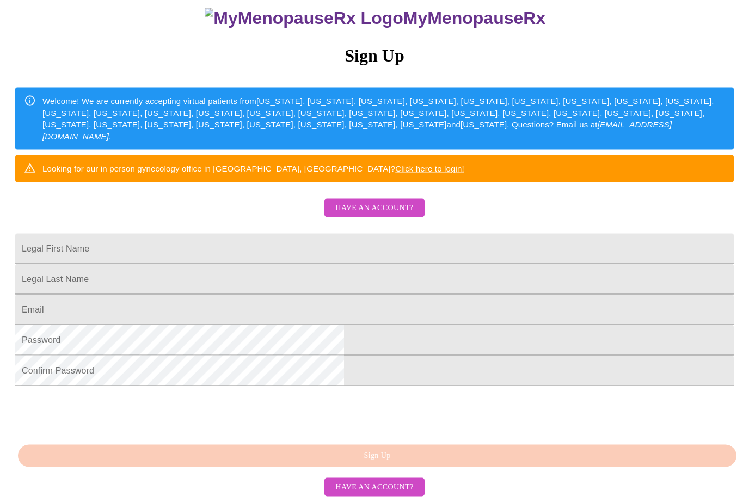
scroll to position [155, 0]
click at [239, 234] on input "Legal First Name" at bounding box center [374, 249] width 719 height 30
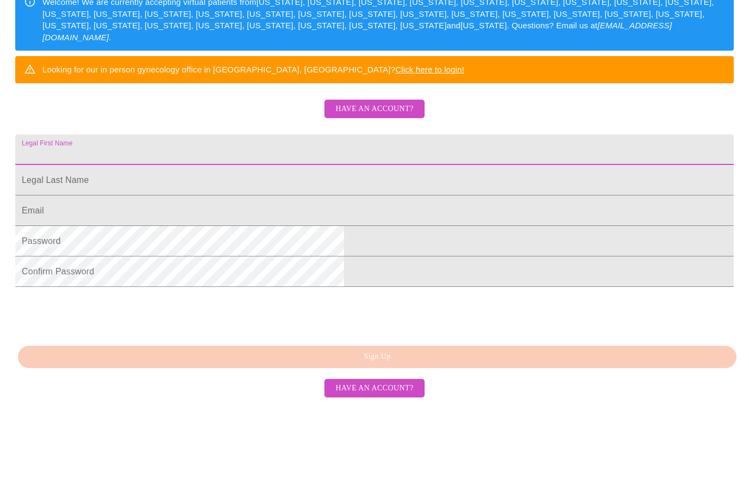
type input "[PERSON_NAME]"
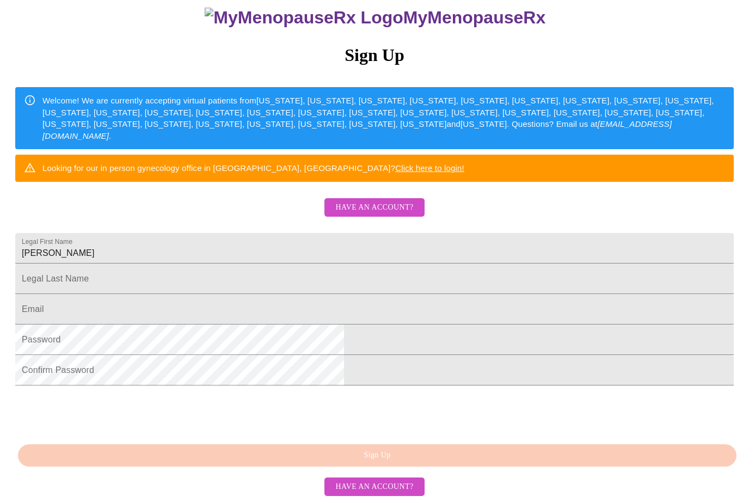
click at [233, 264] on input "Legal First Name" at bounding box center [374, 249] width 719 height 30
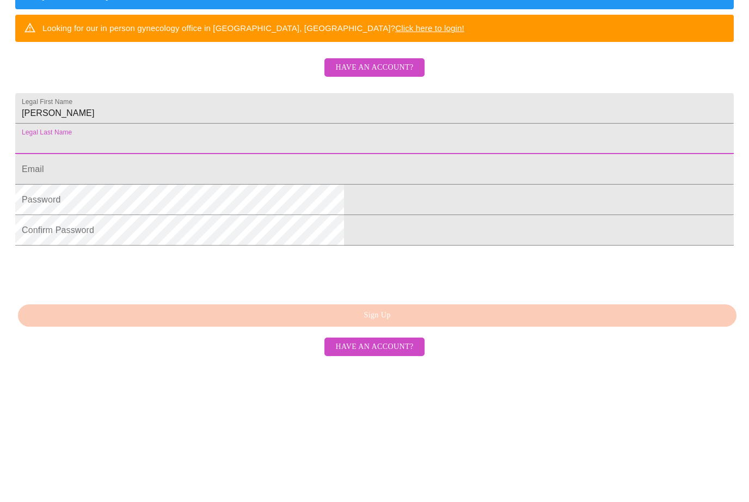
type input "[PERSON_NAME]"
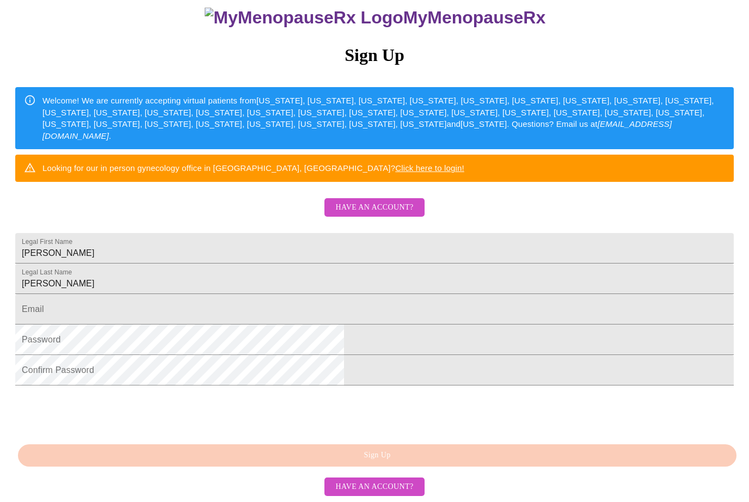
click at [234, 315] on input "Legal First Name" at bounding box center [374, 309] width 719 height 30
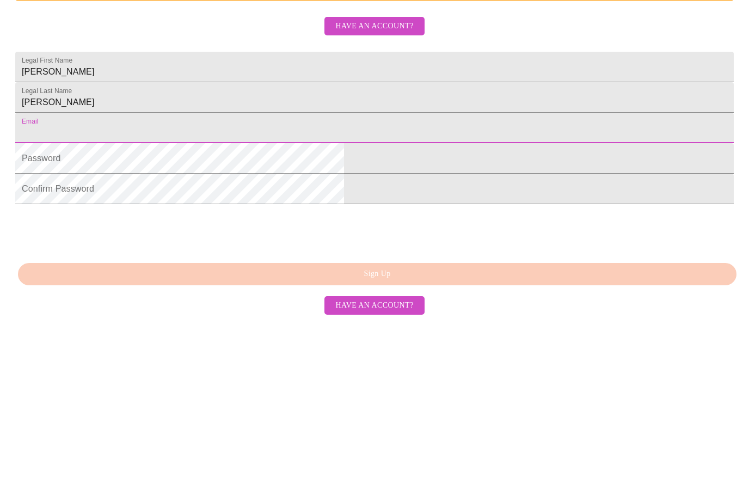
type input "[PERSON_NAME][EMAIL_ADDRESS][DOMAIN_NAME]"
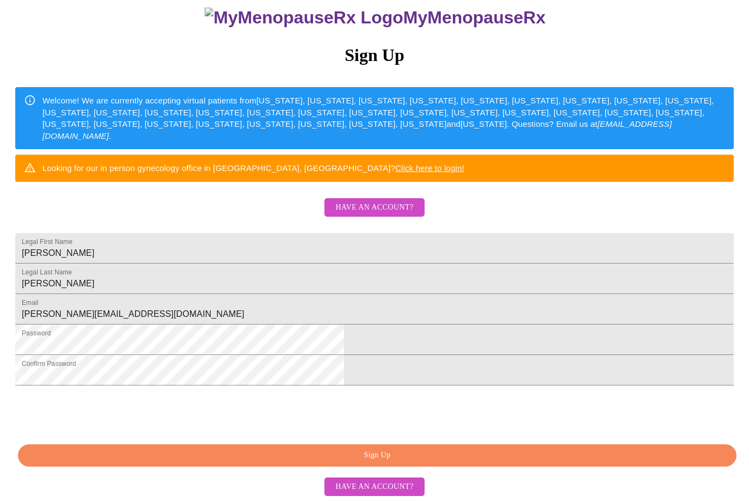
click at [368, 463] on span "Sign Up" at bounding box center [376, 456] width 693 height 14
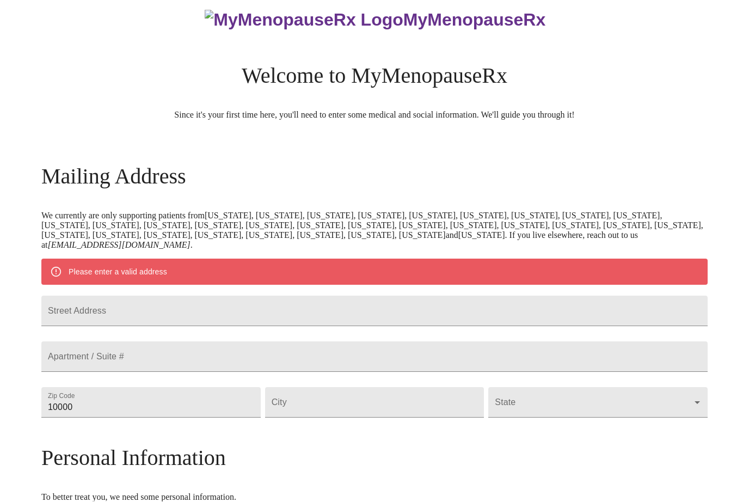
click at [139, 316] on input "Street Address" at bounding box center [374, 311] width 666 height 30
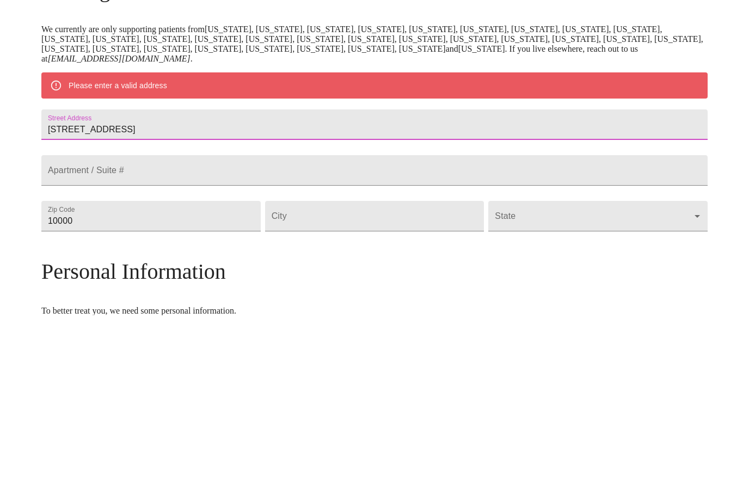
type input "[STREET_ADDRESS]"
click at [149, 388] on input "10000" at bounding box center [150, 403] width 219 height 30
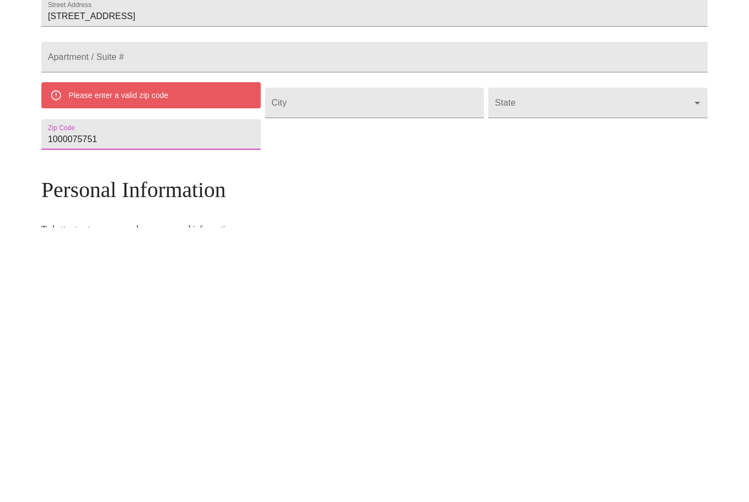
click at [368, 362] on input "Street Address" at bounding box center [374, 377] width 219 height 30
click at [210, 394] on input "1000075751" at bounding box center [150, 409] width 219 height 30
click at [231, 394] on input "1000075751" at bounding box center [150, 409] width 219 height 30
click at [234, 394] on input "1000075751" at bounding box center [150, 409] width 219 height 30
type input "1"
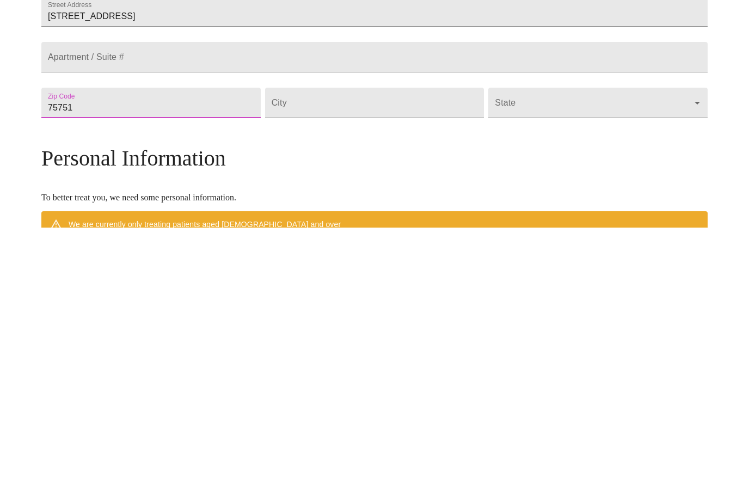
type input "75751"
click at [370, 362] on input "Street Address" at bounding box center [374, 377] width 219 height 30
type input "[GEOGRAPHIC_DATA]"
click at [553, 142] on body "MyMenopauseRx Welcome to MyMenopauseRx Since it's your first time here, you'll …" at bounding box center [374, 392] width 740 height 858
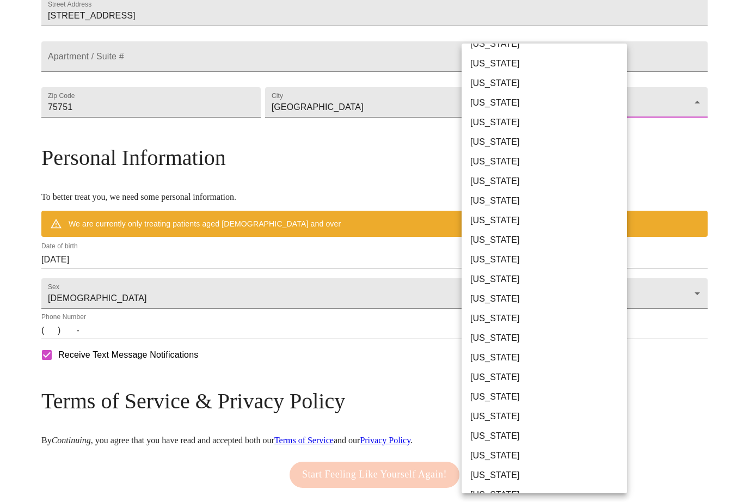
scroll to position [503, 0]
click at [510, 375] on li "[US_STATE]" at bounding box center [544, 378] width 165 height 20
type input "[US_STATE]"
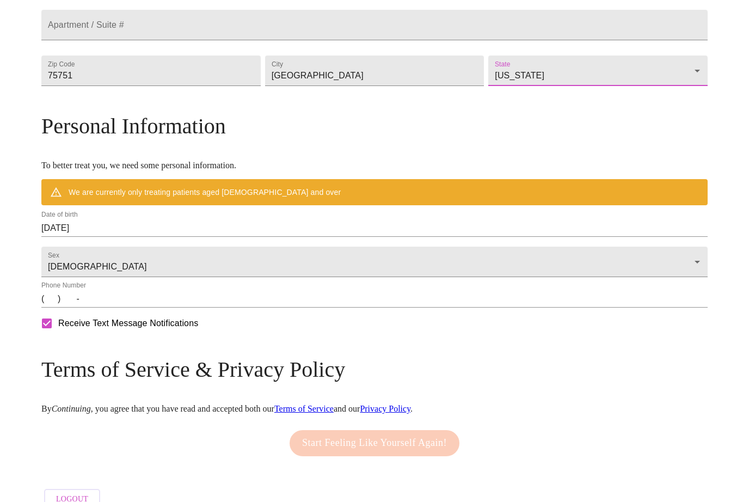
click at [143, 237] on input "[DATE]" at bounding box center [374, 227] width 666 height 17
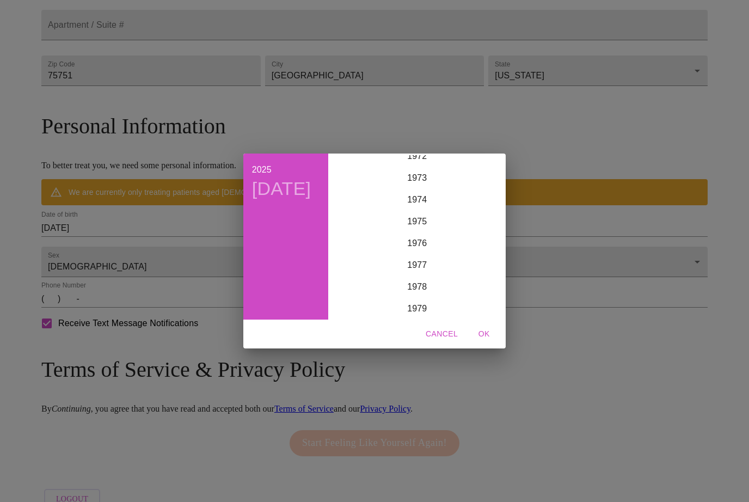
scroll to position [1595, 0]
click at [418, 235] on div "1975" at bounding box center [417, 225] width 169 height 22
click at [370, 189] on div "Jan" at bounding box center [361, 175] width 56 height 41
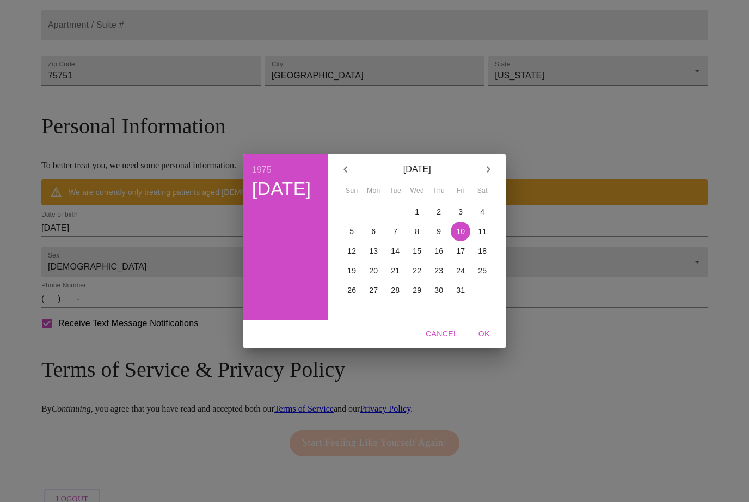
click at [436, 256] on p "16" at bounding box center [438, 250] width 9 height 11
click at [480, 341] on span "OK" at bounding box center [484, 334] width 26 height 14
type input "[DATE]"
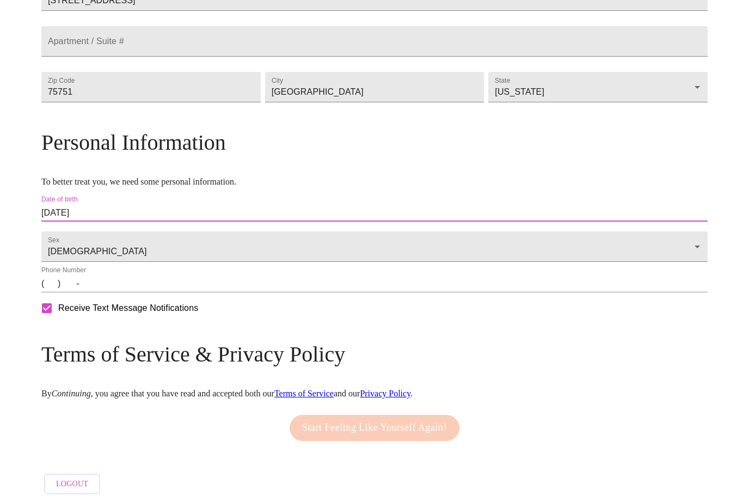
click at [132, 292] on input "(   )    -" at bounding box center [374, 283] width 666 height 17
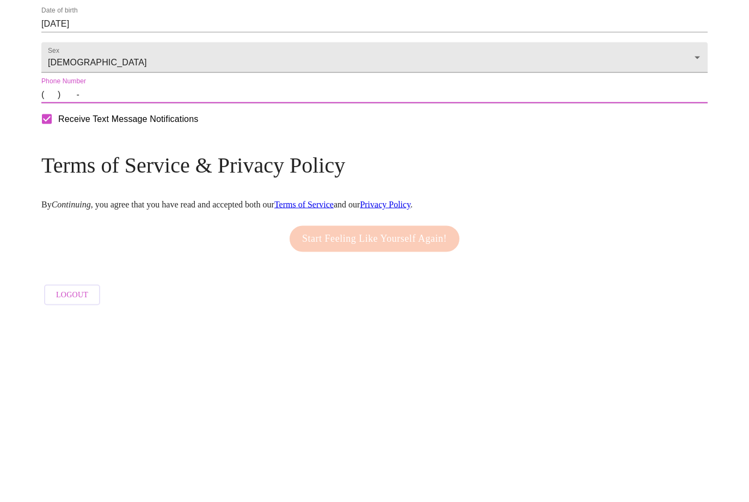
type input "[PHONE_NUMBER]"
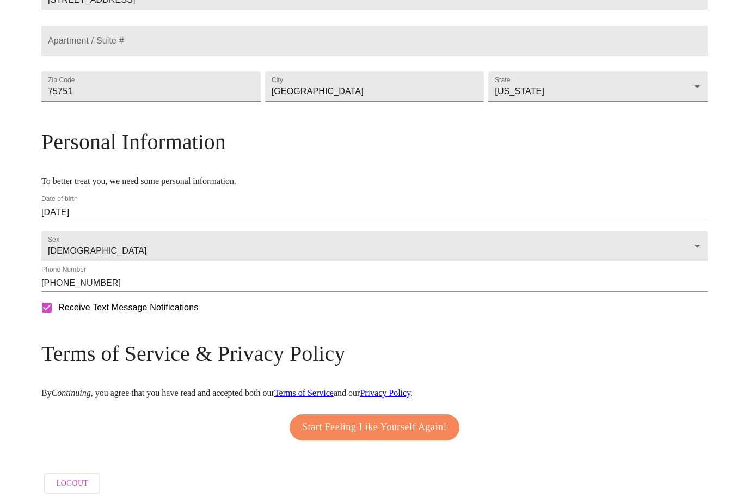
click at [58, 320] on input "Receive Text Message Notifications" at bounding box center [46, 308] width 23 height 23
checkbox input "false"
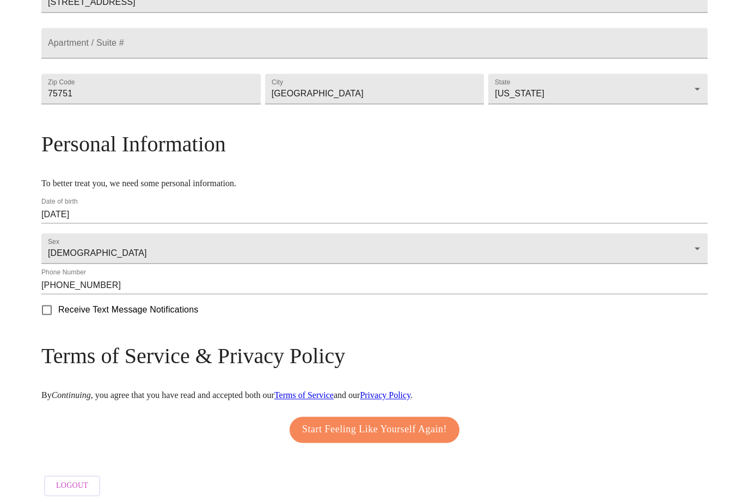
click at [340, 439] on span "Start Feeling Like Yourself Again!" at bounding box center [374, 429] width 145 height 17
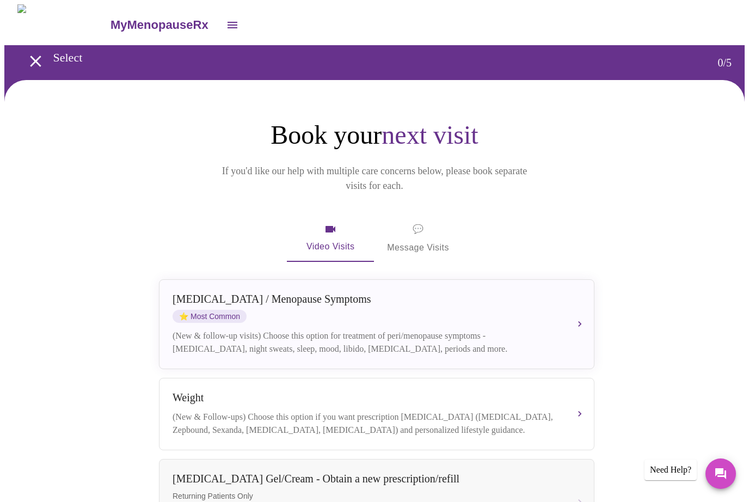
click at [476, 302] on div "[MEDICAL_DATA] / Menopause Symptoms ⭐ Most Common" at bounding box center [366, 308] width 386 height 30
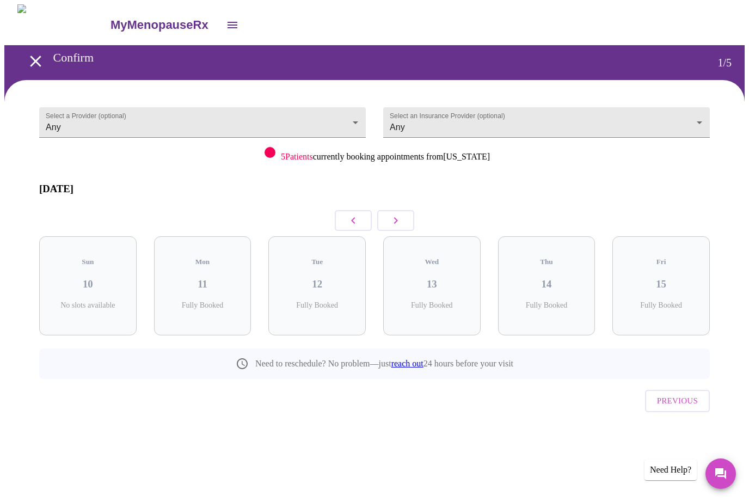
click at [616, 113] on body "MyMenopauseRx Confirm 1 / 5 Select a Provider (optional) Any Any Select an Insu…" at bounding box center [374, 235] width 740 height 462
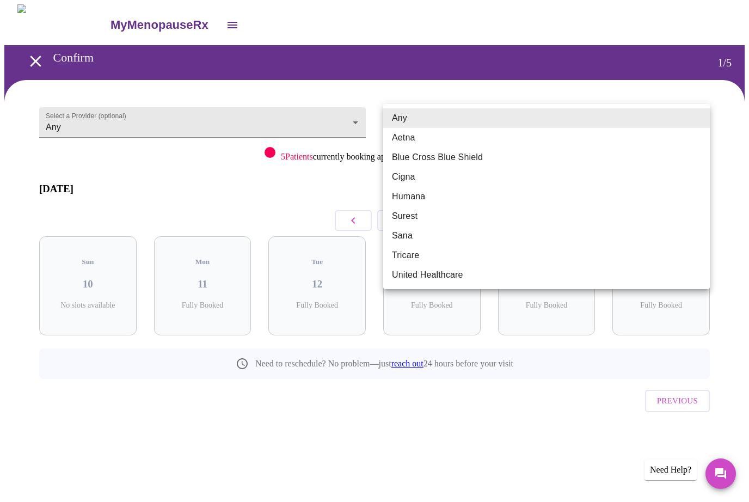
click at [413, 137] on li "Aetna" at bounding box center [546, 138] width 327 height 20
type input "Aetna"
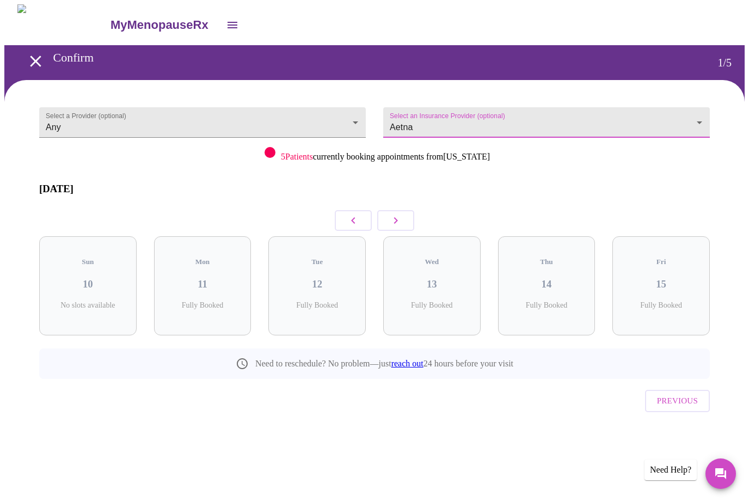
click at [400, 214] on icon "button" at bounding box center [395, 220] width 13 height 13
click at [396, 214] on icon "button" at bounding box center [395, 220] width 13 height 13
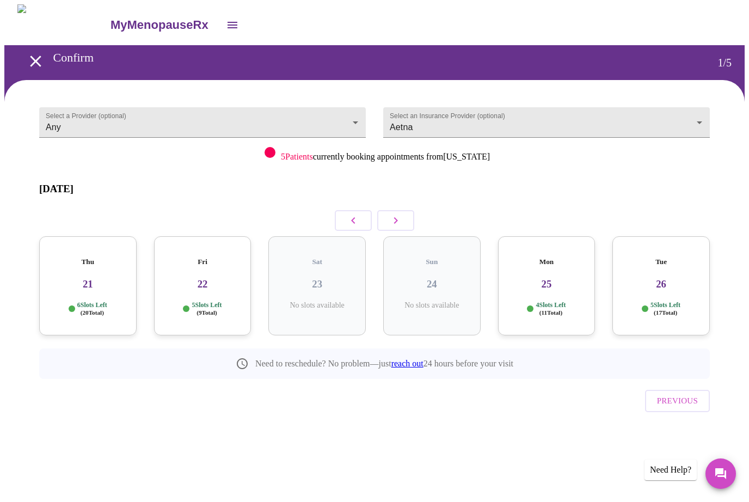
click at [350, 214] on icon "button" at bounding box center [353, 220] width 13 height 13
click at [392, 214] on icon "button" at bounding box center [395, 220] width 13 height 13
click at [198, 278] on h3 "22" at bounding box center [203, 284] width 80 height 12
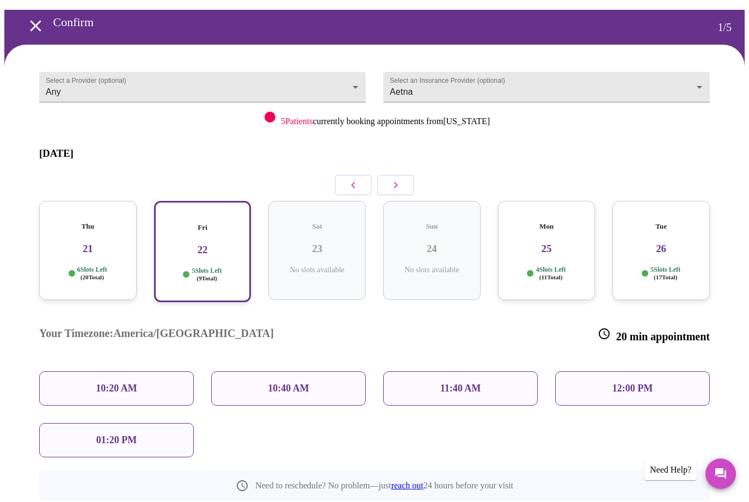
scroll to position [35, 0]
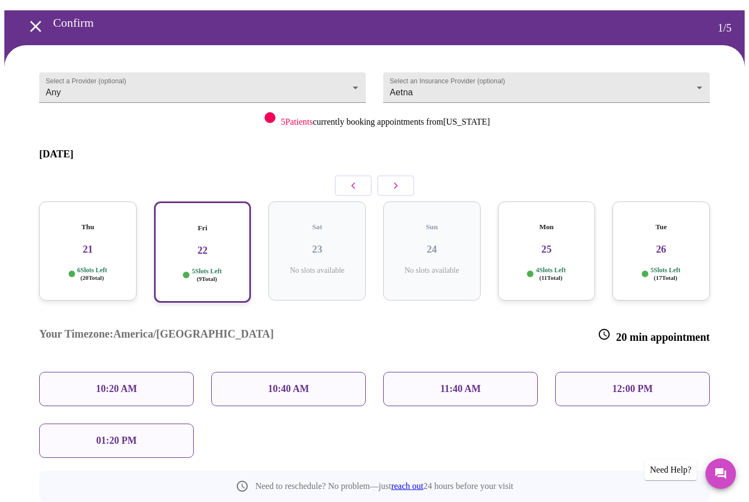
click at [123, 383] on p "10:20 AM" at bounding box center [116, 388] width 41 height 11
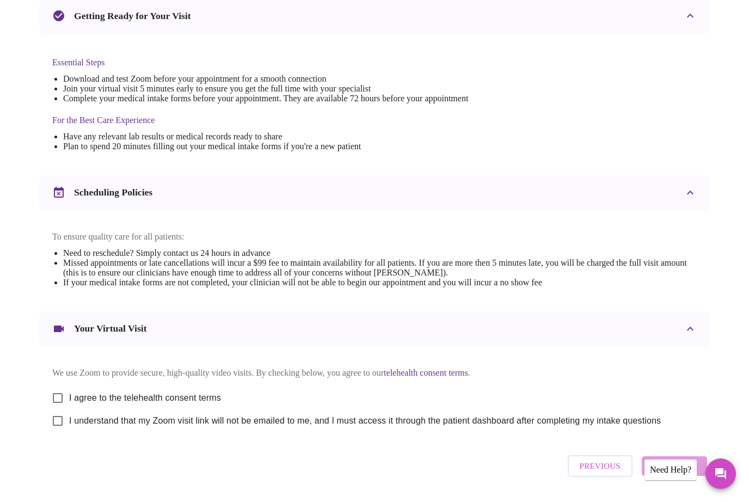
scroll to position [243, 0]
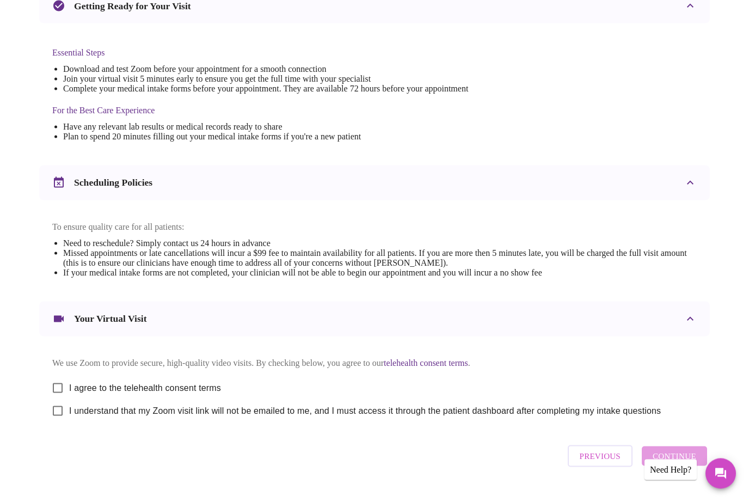
click at [58, 398] on input "I agree to the telehealth consent terms" at bounding box center [57, 388] width 23 height 23
checkbox input "true"
click at [58, 422] on input "I understand that my Zoom visit link will not be emailed to me, and I must acce…" at bounding box center [57, 411] width 23 height 23
checkbox input "true"
click at [676, 463] on span "Continue" at bounding box center [675, 456] width 44 height 14
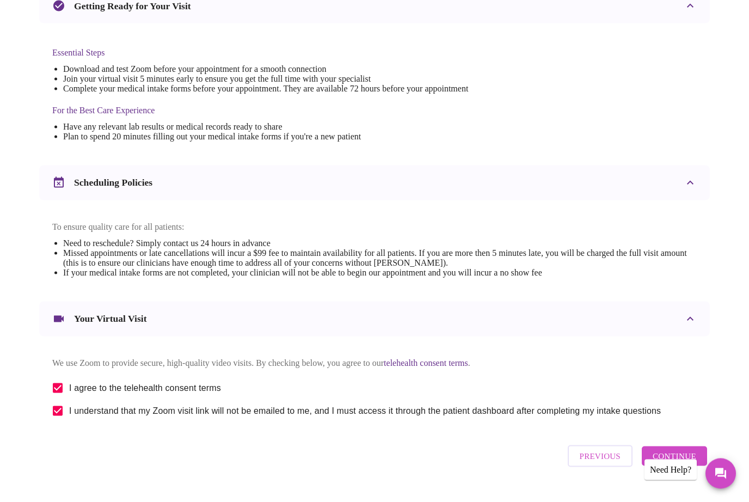
scroll to position [0, 0]
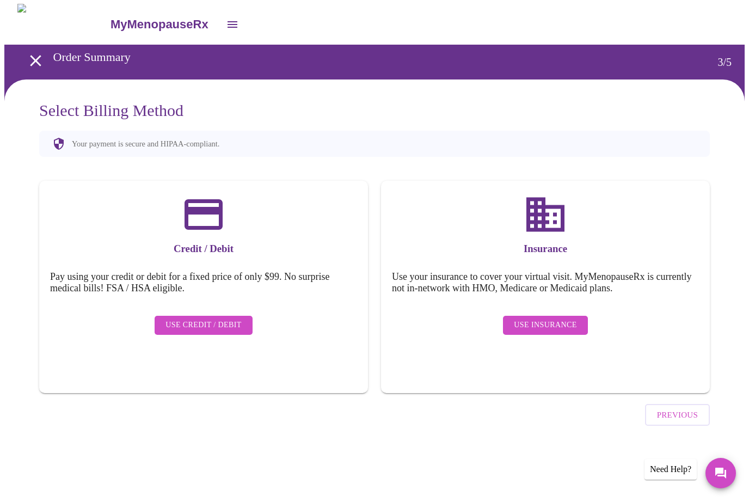
click at [553, 320] on span "Use Insurance" at bounding box center [545, 326] width 63 height 14
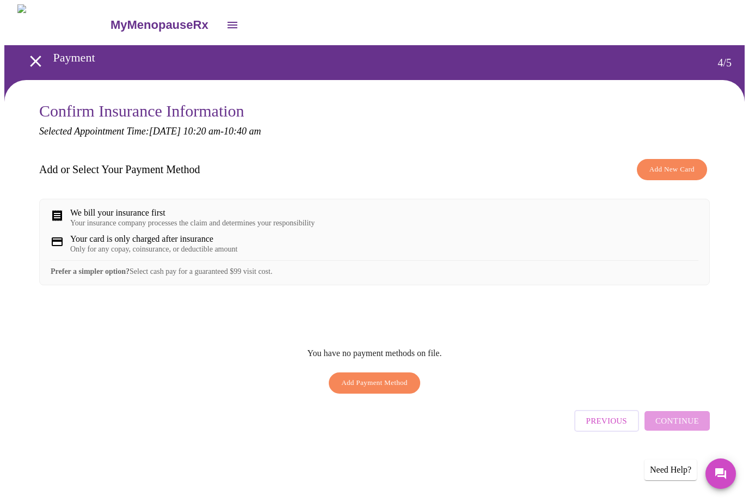
click at [606, 428] on span "Previous" at bounding box center [606, 421] width 41 height 14
